Goal: Transaction & Acquisition: Purchase product/service

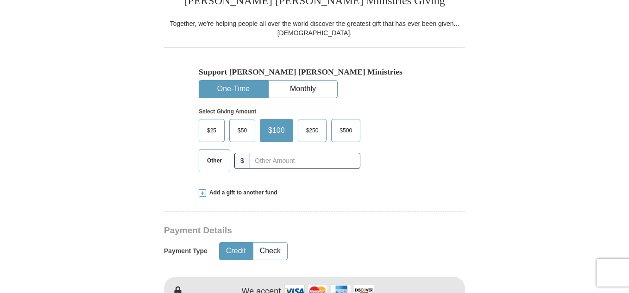
scroll to position [259, 0]
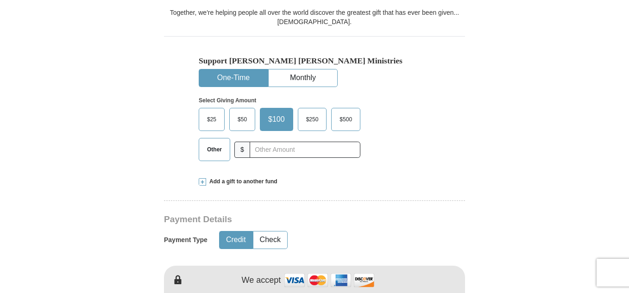
click at [232, 75] on button "One-Time" at bounding box center [233, 78] width 69 height 17
click at [216, 116] on span "$25" at bounding box center [212, 120] width 19 height 14
click at [0, 0] on input "$25" at bounding box center [0, 0] width 0 height 0
click at [238, 239] on button "Credit" at bounding box center [236, 240] width 33 height 17
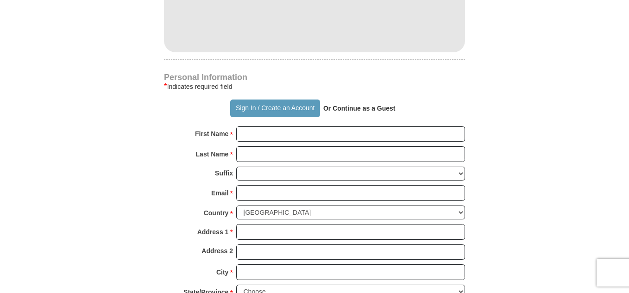
scroll to position [577, 0]
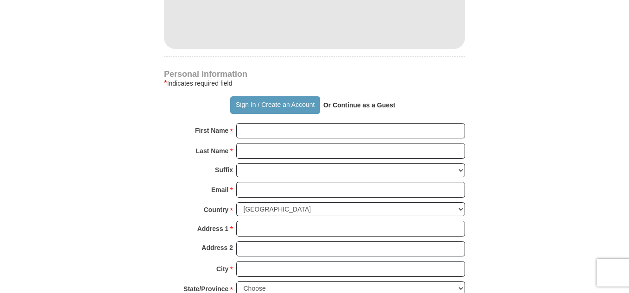
click at [349, 105] on strong "Or Continue as a Guest" at bounding box center [359, 104] width 72 height 7
click at [374, 107] on strong "Or Continue as a Guest" at bounding box center [359, 104] width 72 height 7
click at [350, 106] on strong "Or Continue as a Guest" at bounding box center [359, 104] width 72 height 7
click at [281, 101] on button "Sign In / Create an Account" at bounding box center [274, 105] width 89 height 18
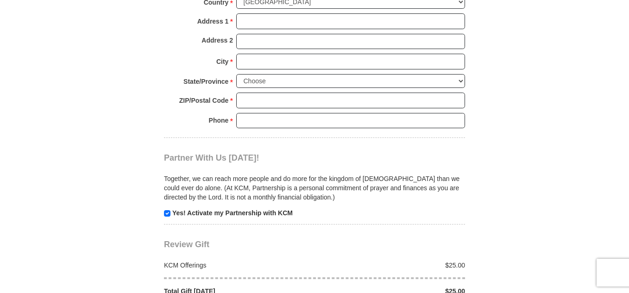
scroll to position [787, 0]
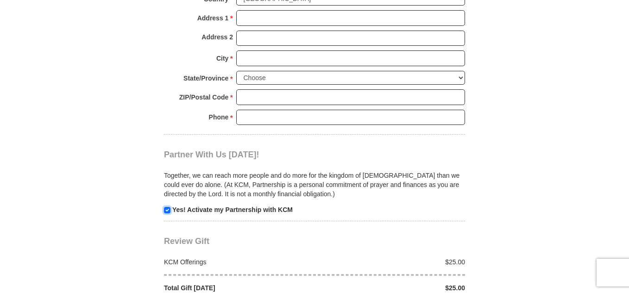
click at [166, 209] on input "checkbox" at bounding box center [167, 210] width 6 height 6
checkbox input "false"
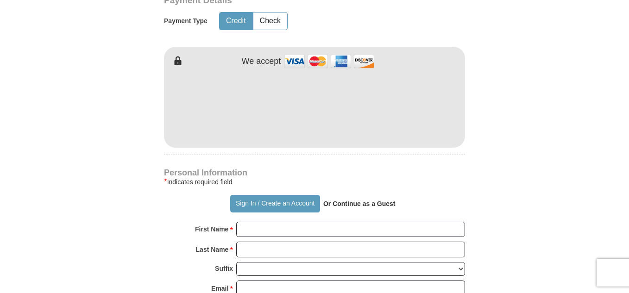
scroll to position [461, 0]
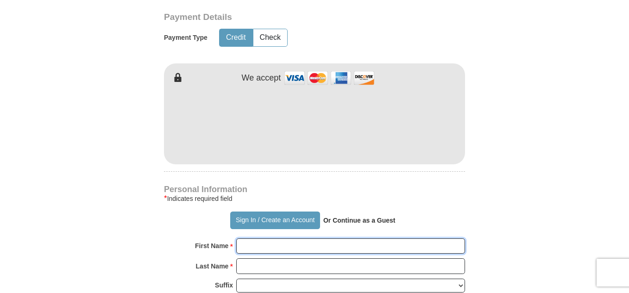
click at [259, 244] on input "First Name *" at bounding box center [350, 247] width 229 height 16
type input "e"
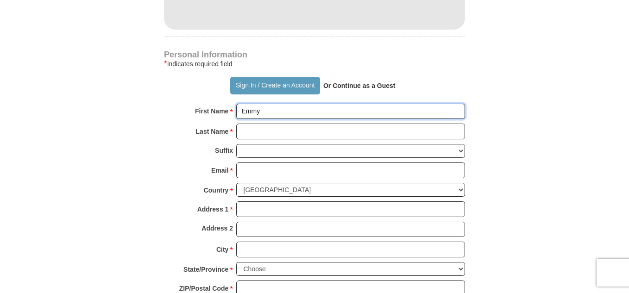
scroll to position [599, 0]
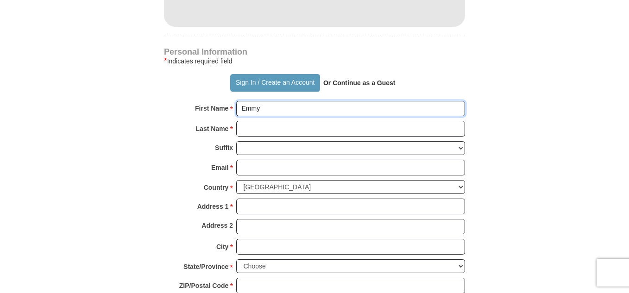
type input "Emmy"
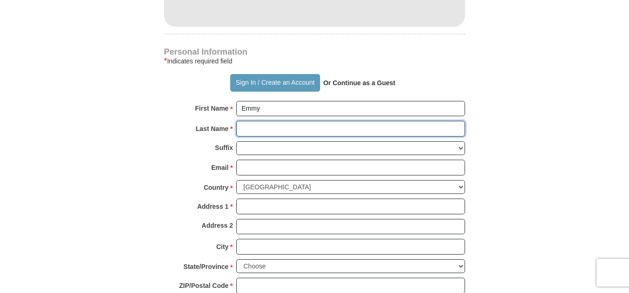
click at [327, 129] on input "Last Name *" at bounding box center [350, 129] width 229 height 16
type input "Olson"
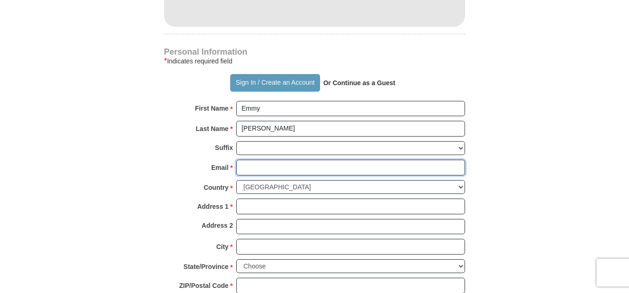
click at [291, 165] on input "Email *" at bounding box center [350, 168] width 229 height 16
type input "ejvolson3@gmail.com"
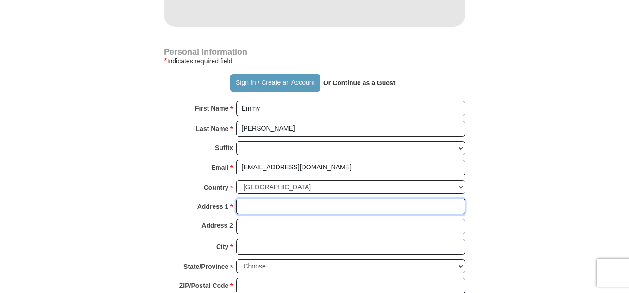
type input "802 Heather Noel Ct #203"
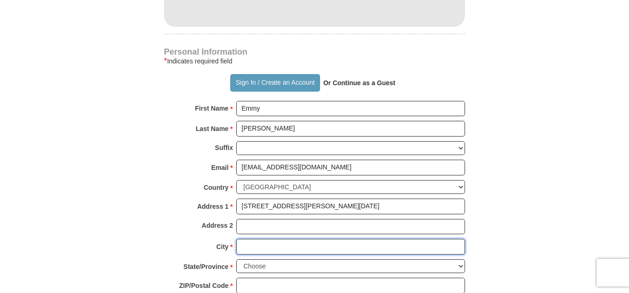
type input "Brandon"
select select "FL"
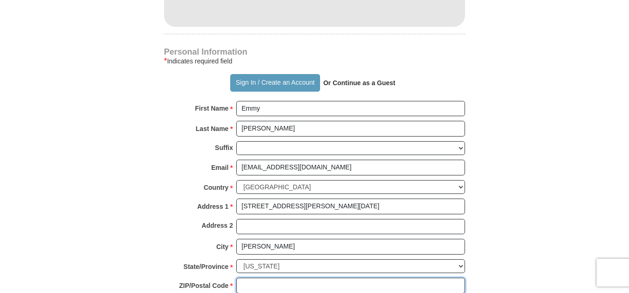
type input "33510"
type input "8135463886"
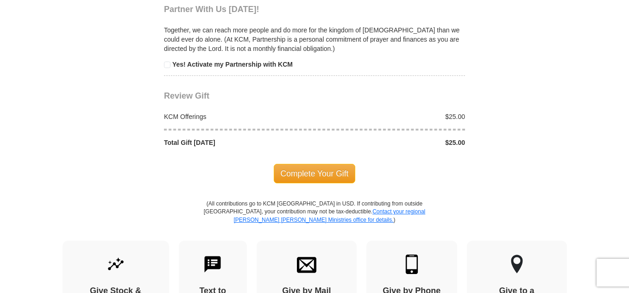
scroll to position [933, 0]
click at [298, 174] on span "Complete Your Gift" at bounding box center [315, 173] width 82 height 19
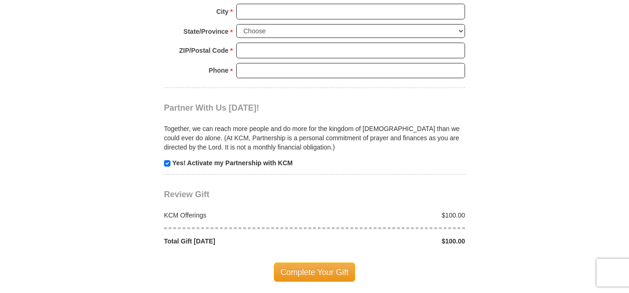
scroll to position [793, 0]
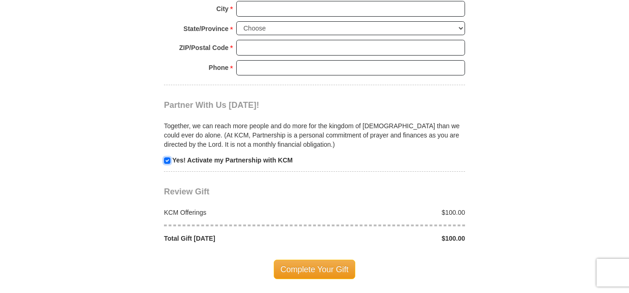
click at [166, 161] on input "checkbox" at bounding box center [167, 161] width 6 height 6
checkbox input "false"
